Goal: Task Accomplishment & Management: Use online tool/utility

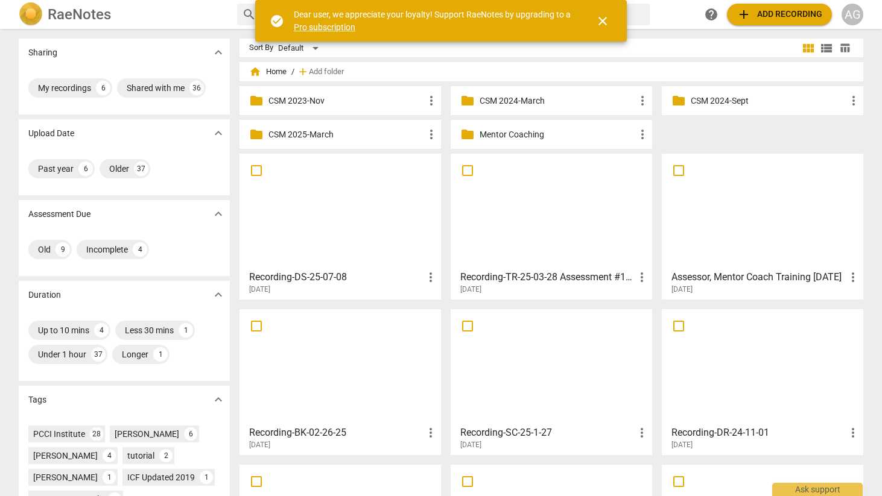
click at [514, 136] on p "Mentor Coaching" at bounding box center [557, 134] width 156 height 13
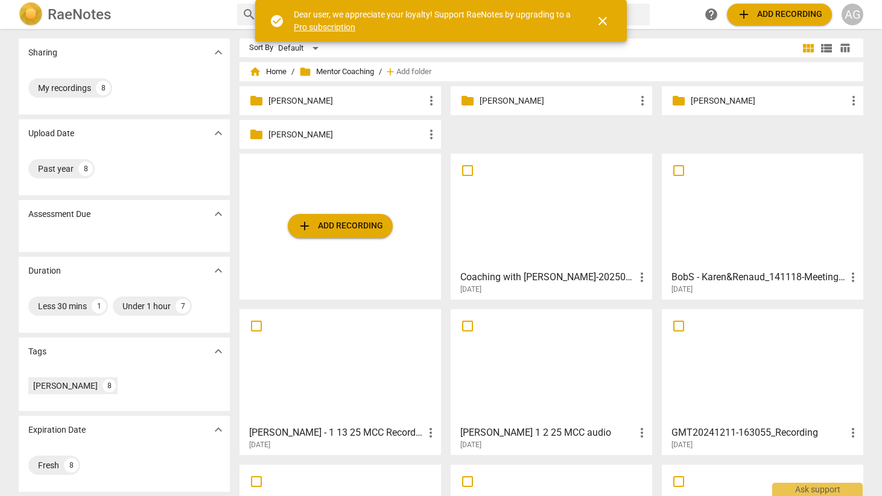
click at [338, 225] on span "add Add recording" at bounding box center [340, 226] width 86 height 14
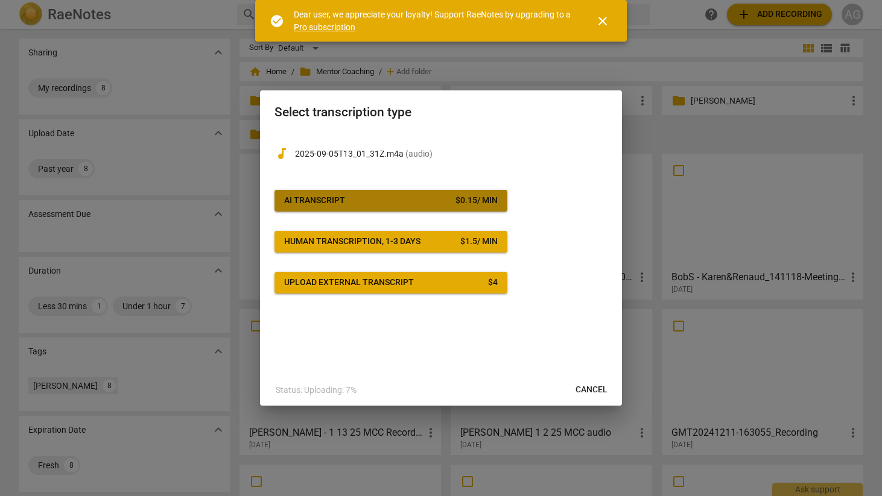
click at [368, 197] on span "AI Transcript $ 0.15 / min" at bounding box center [390, 201] width 213 height 12
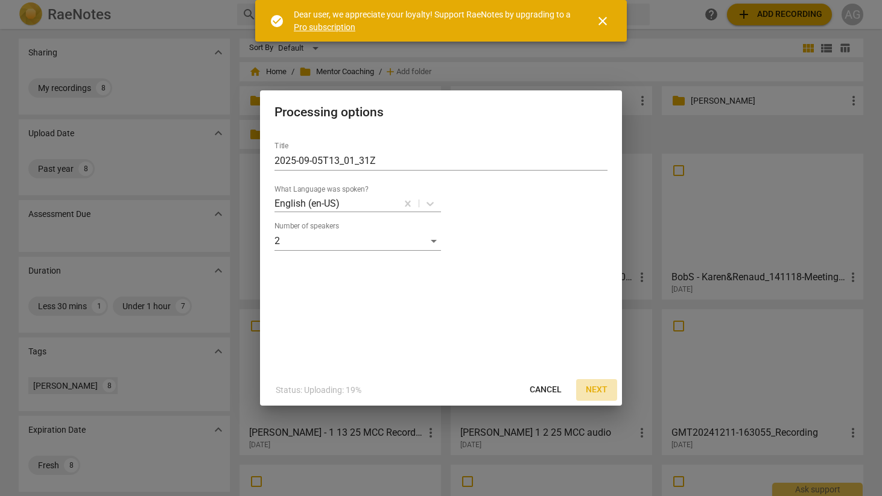
click at [593, 387] on span "Next" at bounding box center [596, 390] width 22 height 12
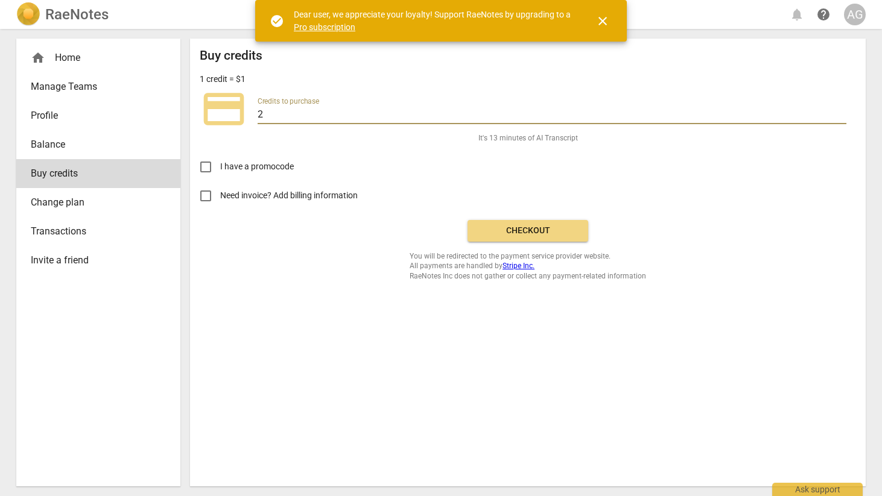
click at [273, 115] on input "2" at bounding box center [551, 115] width 589 height 17
type input "20"
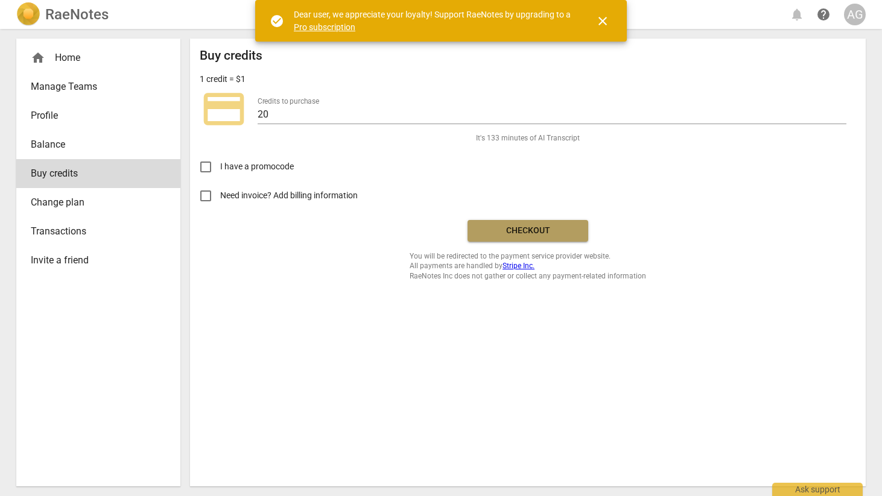
click at [542, 231] on span "Checkout" at bounding box center [527, 231] width 101 height 12
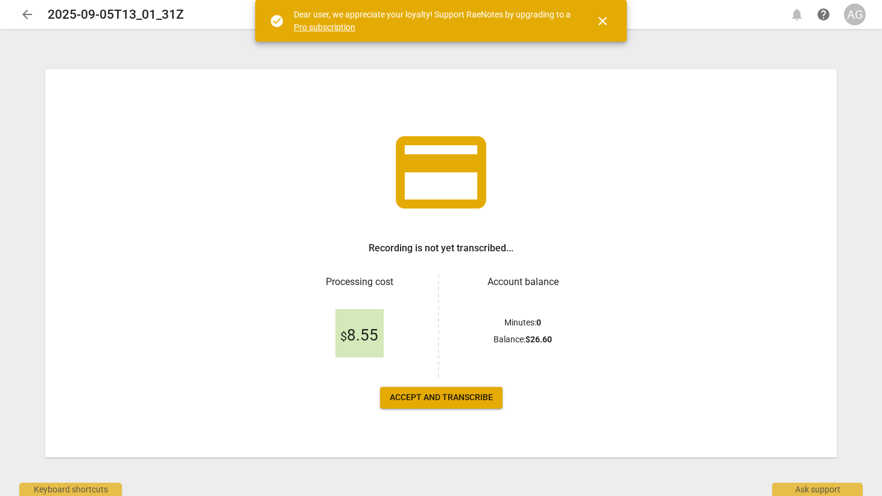
drag, startPoint x: 550, startPoint y: 308, endPoint x: 549, endPoint y: 296, distance: 11.5
click at [549, 296] on div "Minutes : 0 Balance : $ 26.60" at bounding box center [522, 333] width 138 height 88
drag, startPoint x: 448, startPoint y: 394, endPoint x: 499, endPoint y: 383, distance: 52.4
click at [449, 394] on span "Accept and transcribe" at bounding box center [441, 398] width 103 height 12
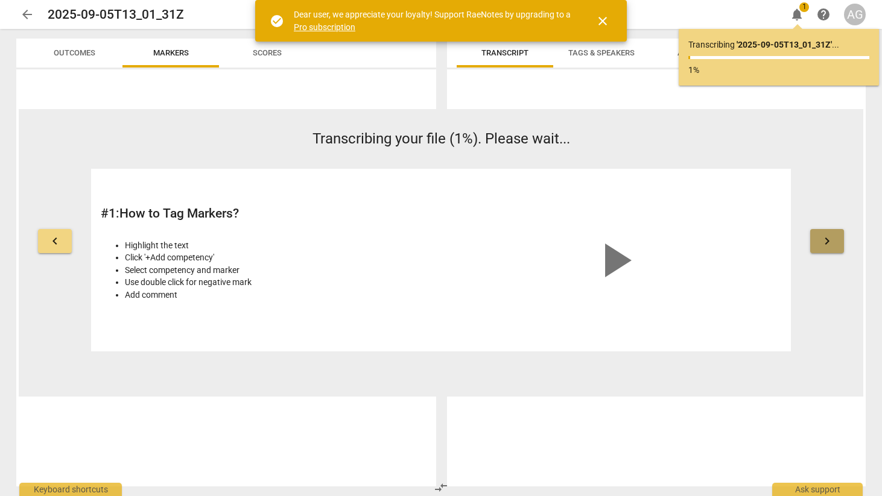
click at [829, 238] on span "keyboard_arrow_right" at bounding box center [826, 241] width 14 height 14
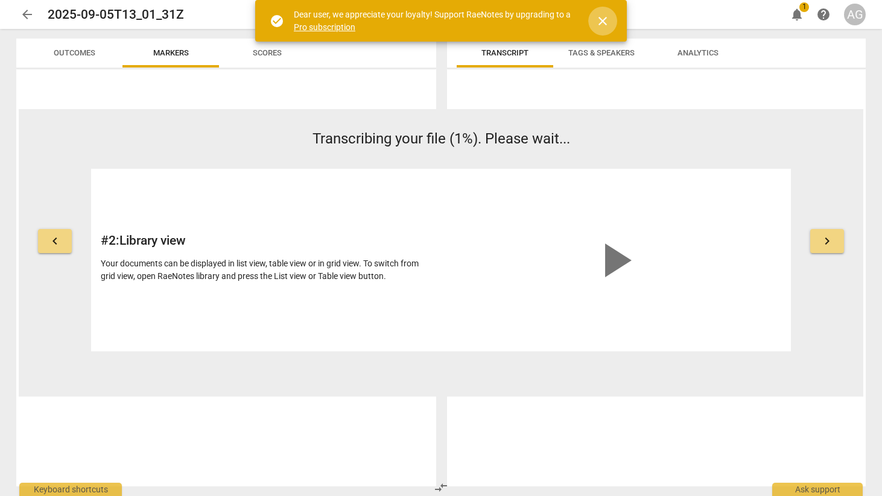
click at [601, 19] on span "close" at bounding box center [602, 21] width 14 height 14
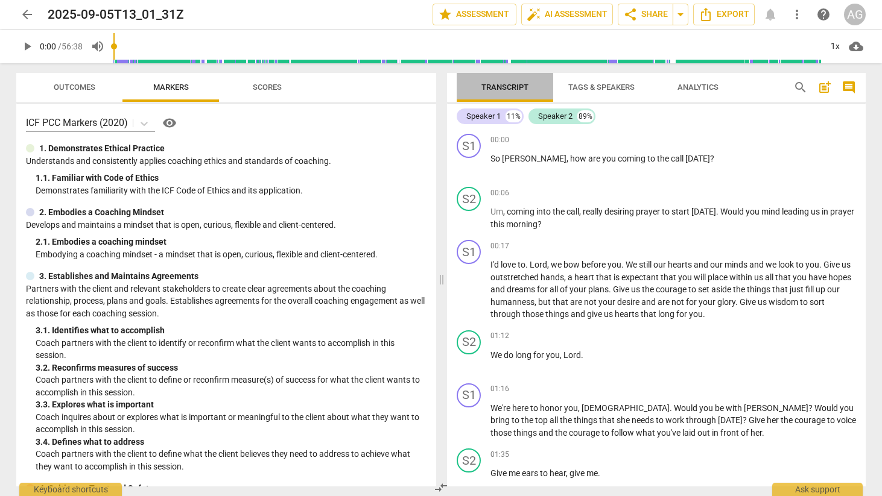
click at [503, 87] on span "Transcript" at bounding box center [504, 87] width 47 height 9
click at [489, 115] on div "Speaker 1" at bounding box center [483, 116] width 34 height 12
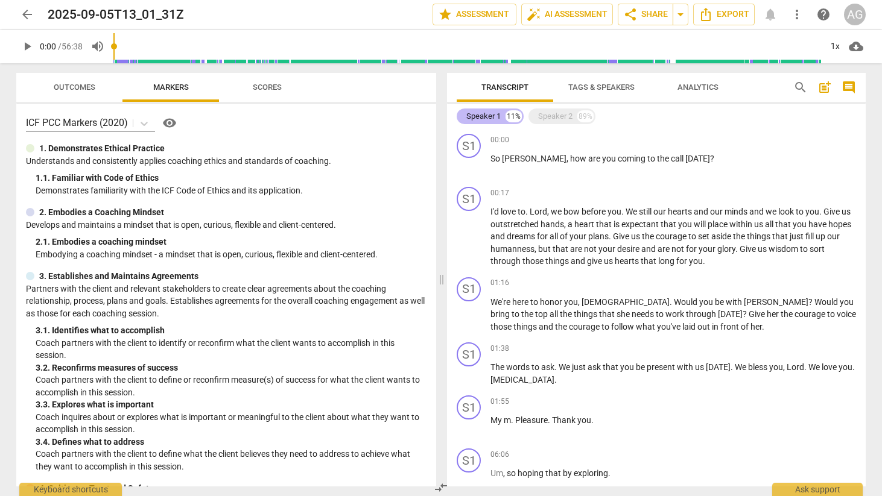
click at [490, 114] on div "Speaker 1" at bounding box center [483, 116] width 34 height 12
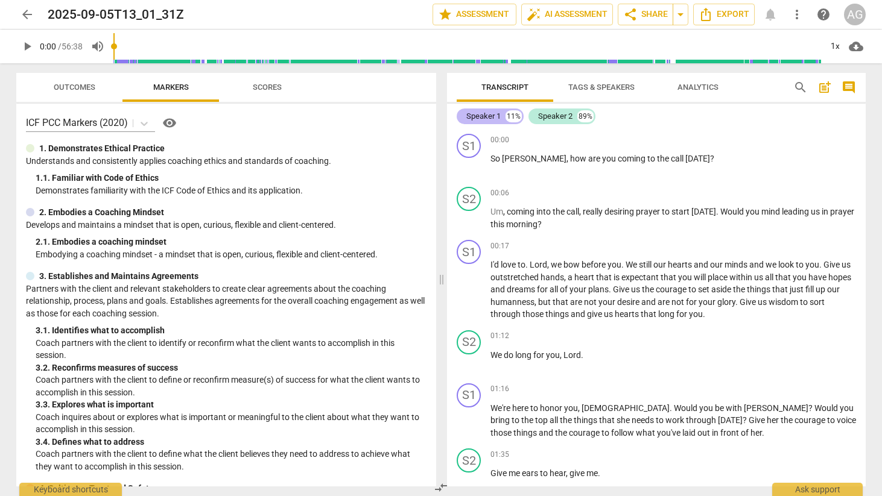
click at [491, 113] on div "Speaker 1" at bounding box center [483, 116] width 34 height 12
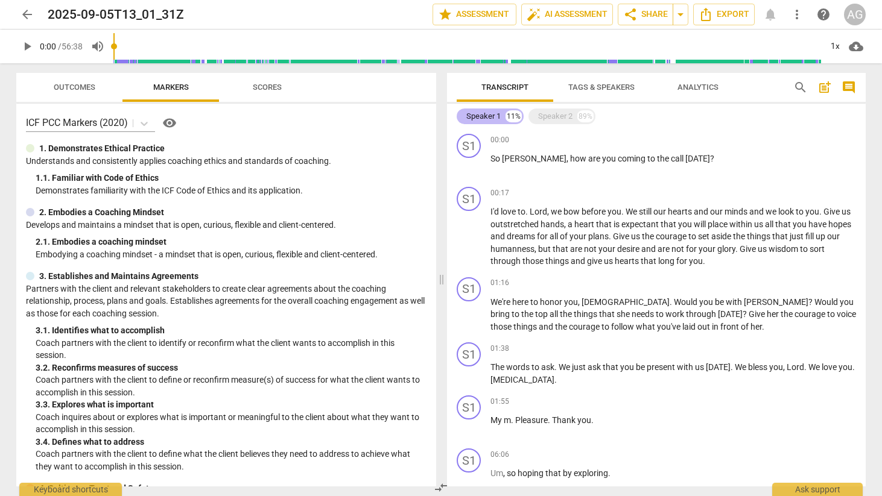
click at [491, 113] on div "Speaker 1" at bounding box center [483, 116] width 34 height 12
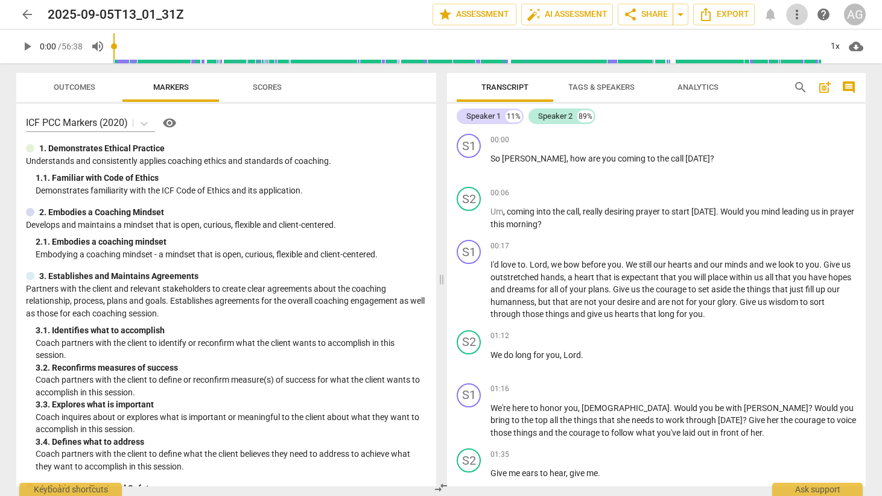
click at [801, 10] on span "more_vert" at bounding box center [796, 14] width 14 height 14
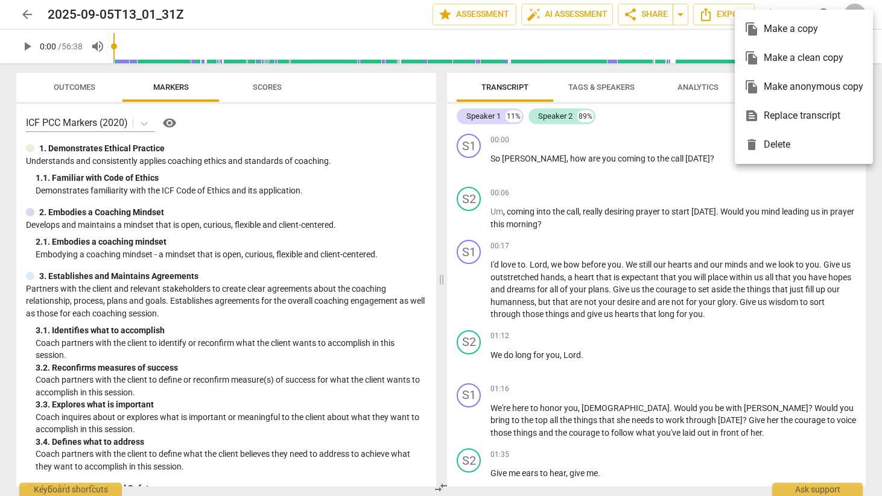
click at [801, 10] on ul "file_copy Make a copy file_copy Make a clean copy file_copy Make anonymous copy…" at bounding box center [803, 87] width 138 height 154
click at [660, 126] on div at bounding box center [441, 248] width 882 height 496
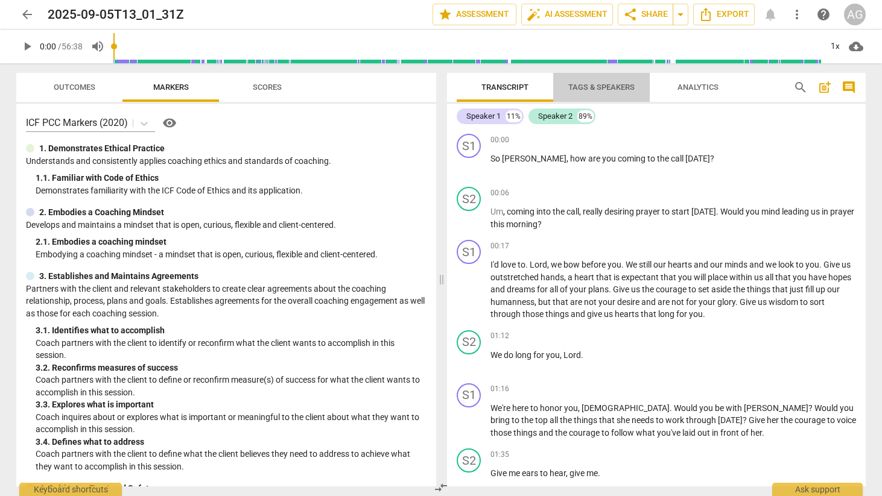
click at [617, 87] on span "Tags & Speakers" at bounding box center [601, 87] width 66 height 9
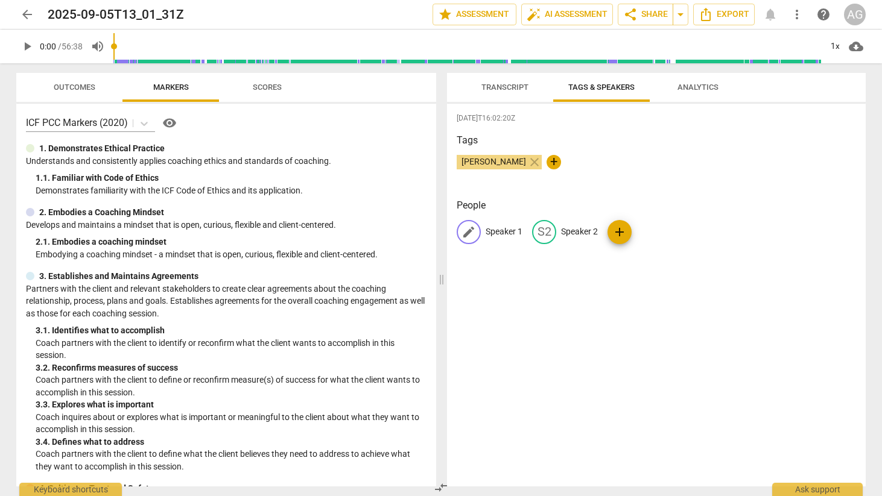
click at [487, 226] on p "Speaker 1" at bounding box center [503, 232] width 37 height 13
click at [510, 232] on input "Ri" at bounding box center [533, 232] width 96 height 19
type input "[PERSON_NAME]"
click at [646, 226] on p "Speaker 2" at bounding box center [657, 232] width 37 height 13
type input "[PERSON_NAME]"
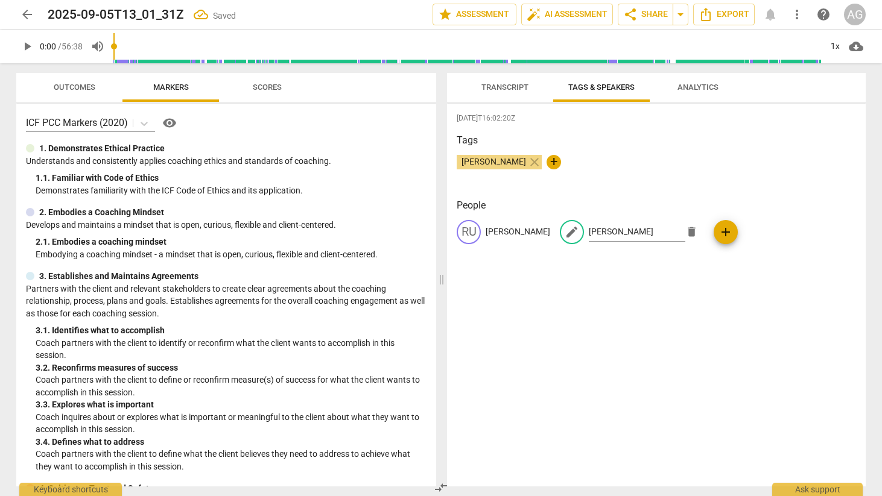
click at [672, 323] on div "[DATE]T16:02:20Z Tags [PERSON_NAME] close + People RU [PERSON_NAME] edit [PERSO…" at bounding box center [656, 295] width 418 height 383
click at [527, 160] on span "close" at bounding box center [534, 162] width 14 height 14
click at [652, 251] on div "RU [PERSON_NAME] BR [PERSON_NAME] add" at bounding box center [655, 237] width 399 height 34
click at [519, 84] on span "Transcript" at bounding box center [504, 87] width 47 height 9
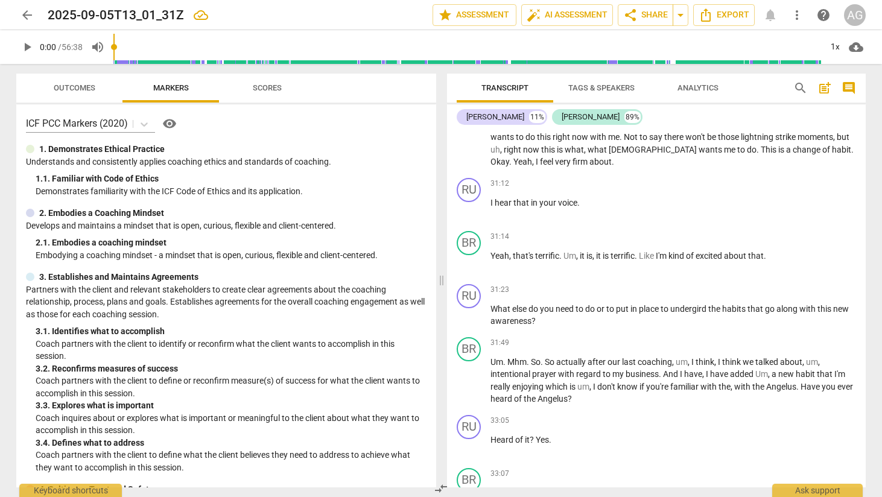
scroll to position [4555, 0]
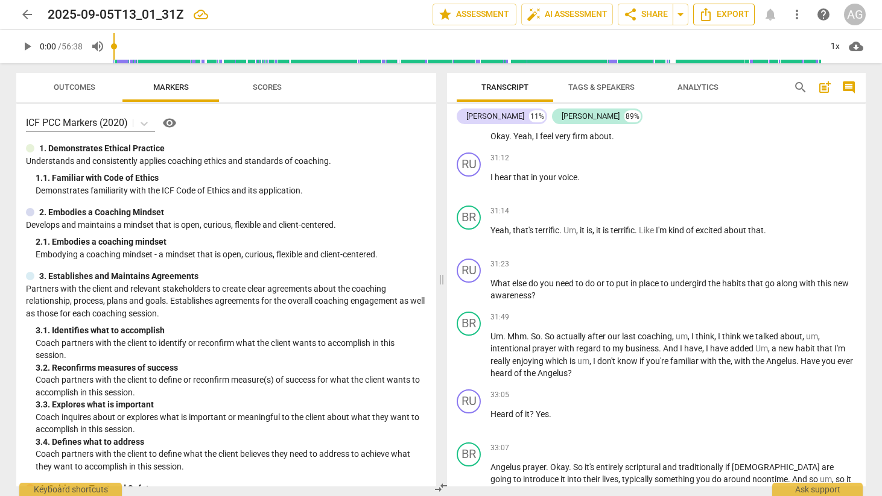
click at [732, 14] on span "Export" at bounding box center [723, 14] width 51 height 14
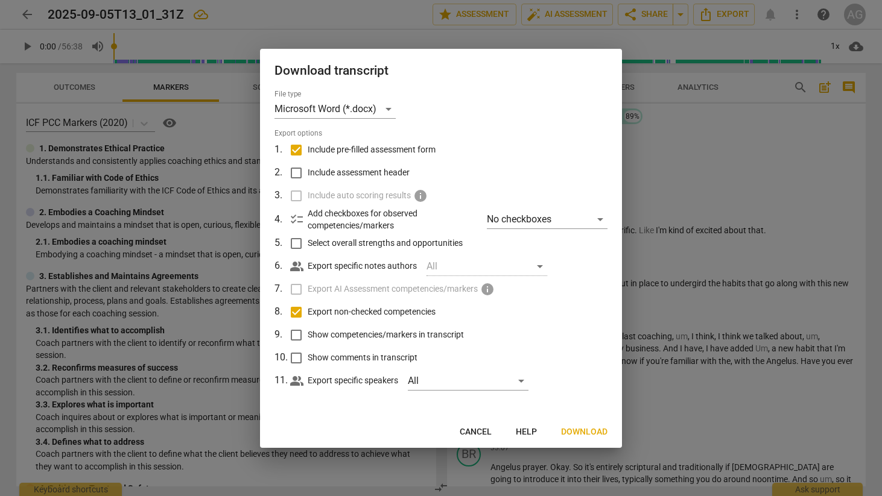
click at [587, 432] on span "Download" at bounding box center [584, 432] width 46 height 12
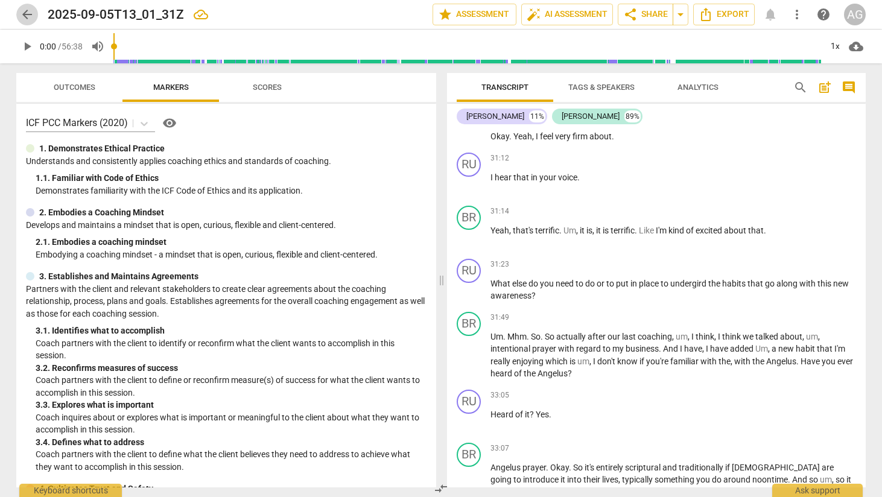
click at [21, 12] on span "arrow_back" at bounding box center [27, 14] width 14 height 14
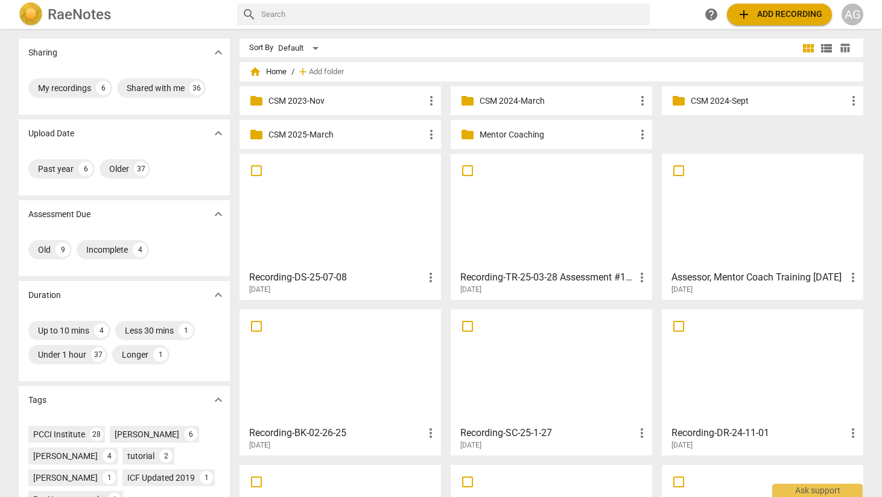
click at [497, 126] on div "folder Mentor Coaching more_vert" at bounding box center [550, 134] width 201 height 29
click at [501, 130] on p "Mentor Coaching" at bounding box center [557, 134] width 156 height 13
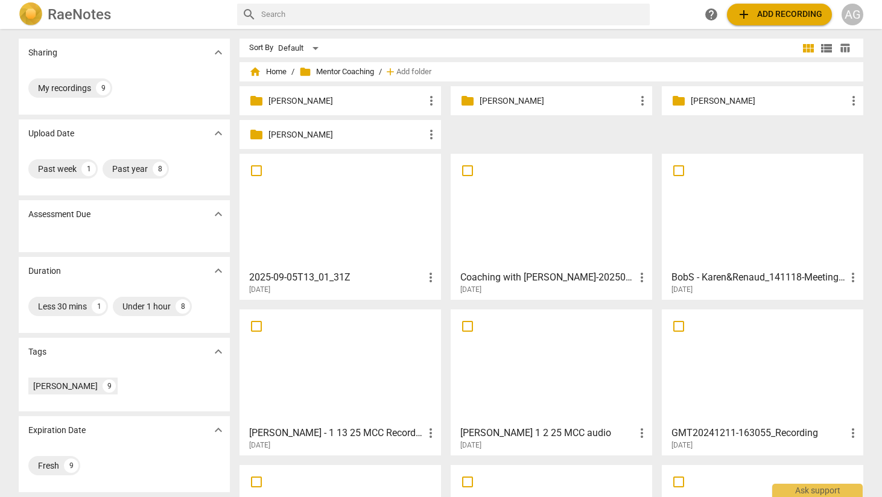
click at [329, 104] on p "[PERSON_NAME]" at bounding box center [346, 101] width 156 height 13
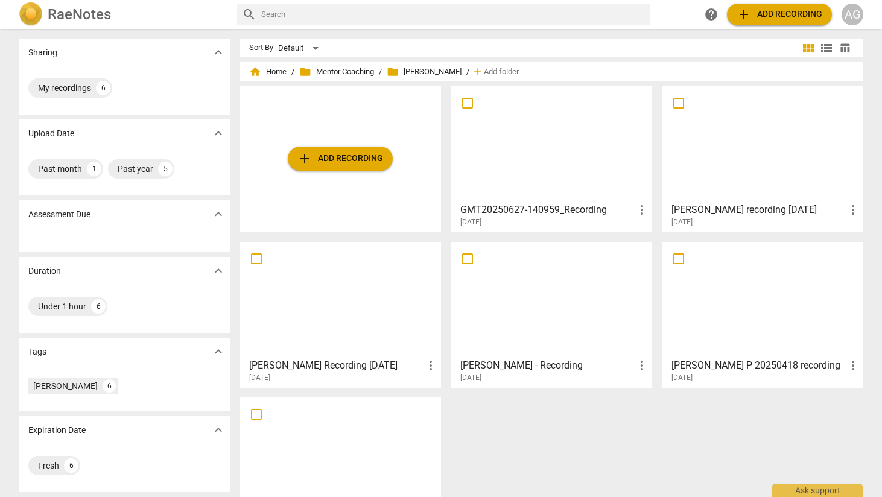
click at [560, 145] on div at bounding box center [551, 143] width 193 height 107
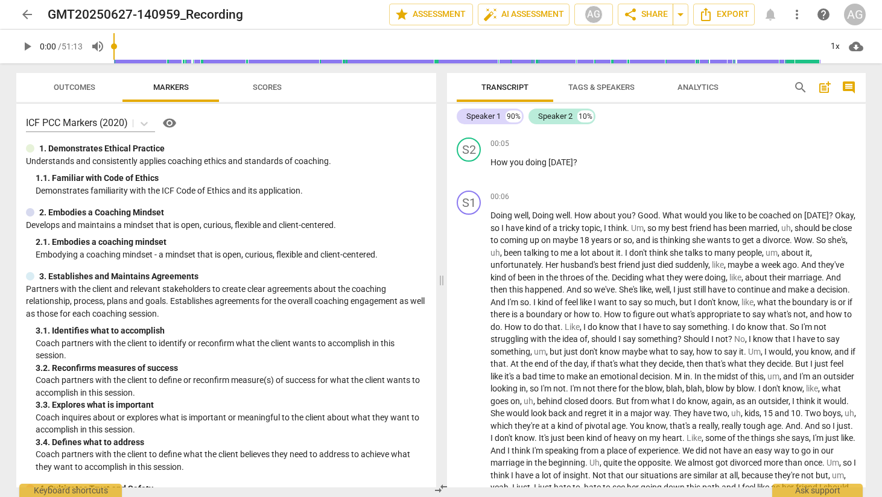
scroll to position [22, 0]
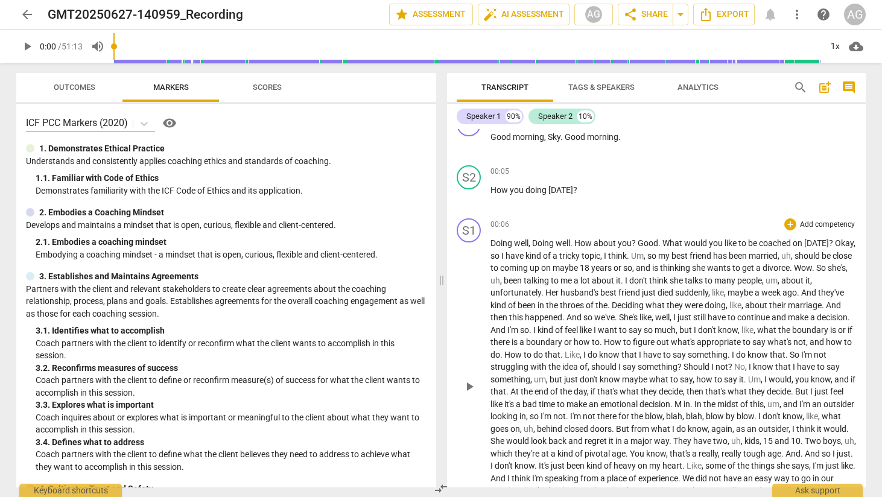
click at [663, 241] on span "What" at bounding box center [673, 243] width 22 height 10
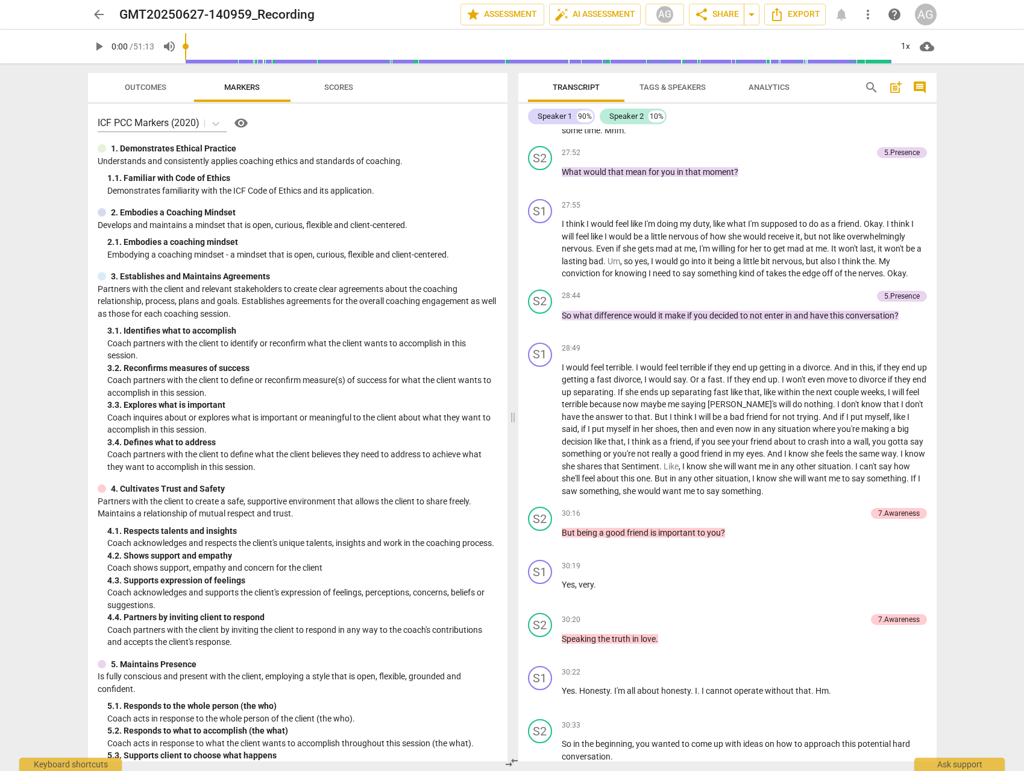
scroll to position [3769, 0]
